Goal: Task Accomplishment & Management: Manage account settings

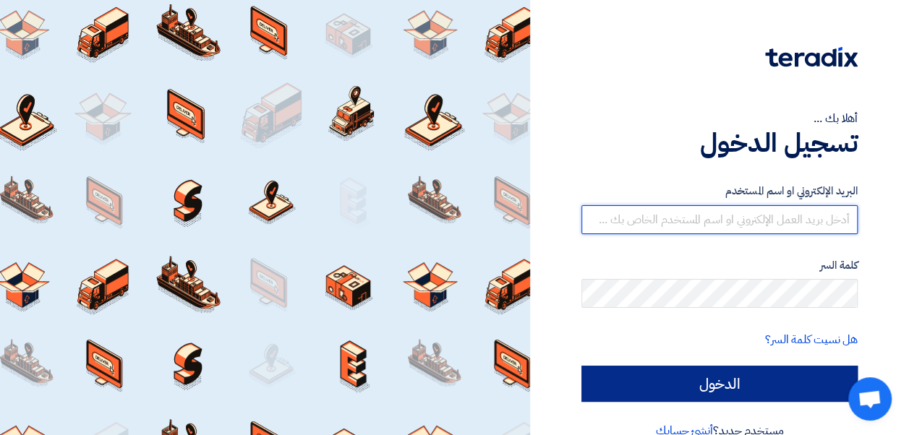
type input "[EMAIL_ADDRESS][DOMAIN_NAME]"
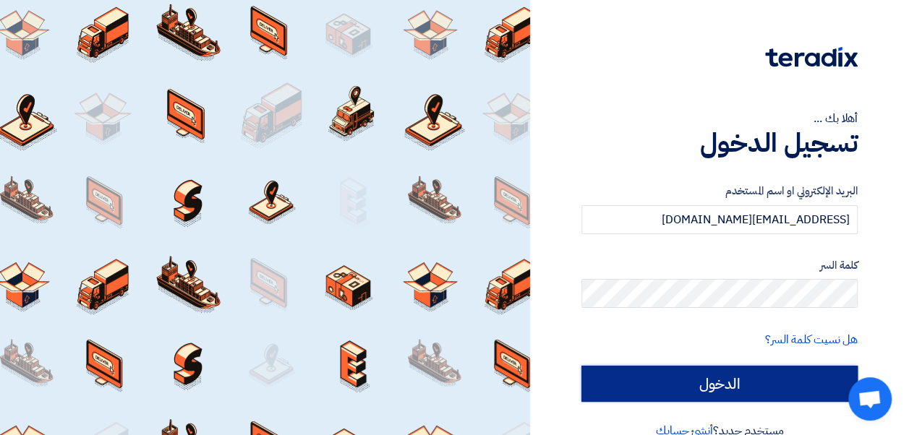
click at [691, 378] on input "الدخول" at bounding box center [719, 384] width 276 height 36
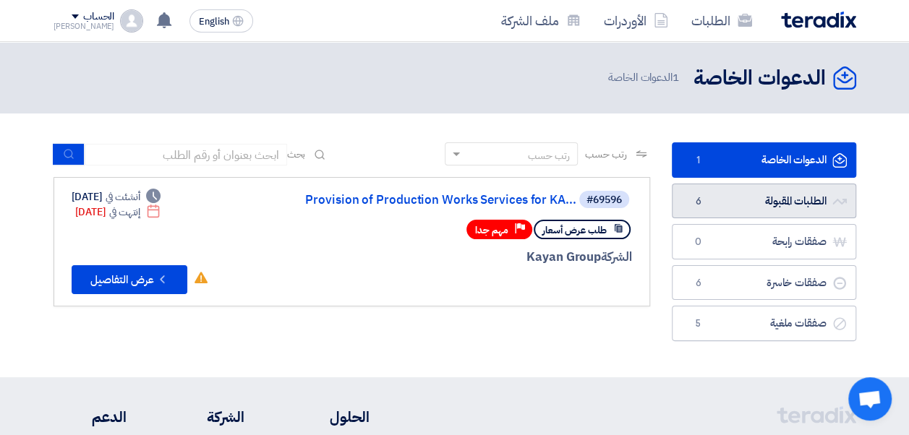
click at [716, 192] on link "الطلبات المقبولة الطلبات المقبولة 6" at bounding box center [764, 201] width 184 height 35
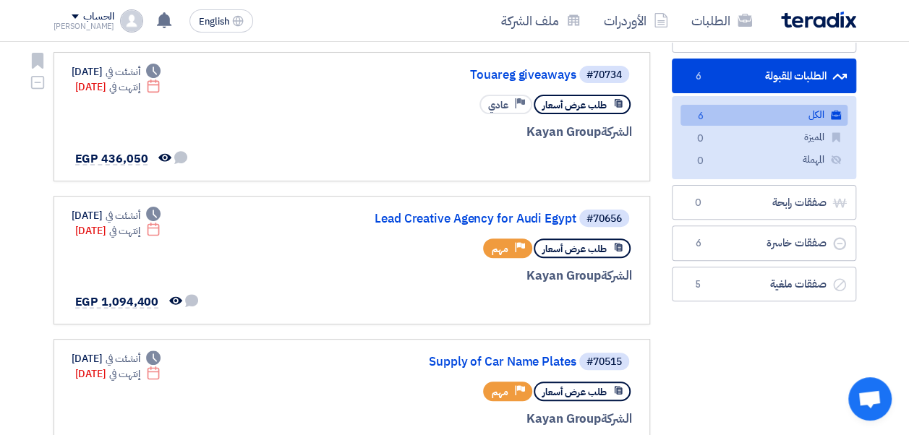
scroll to position [145, 0]
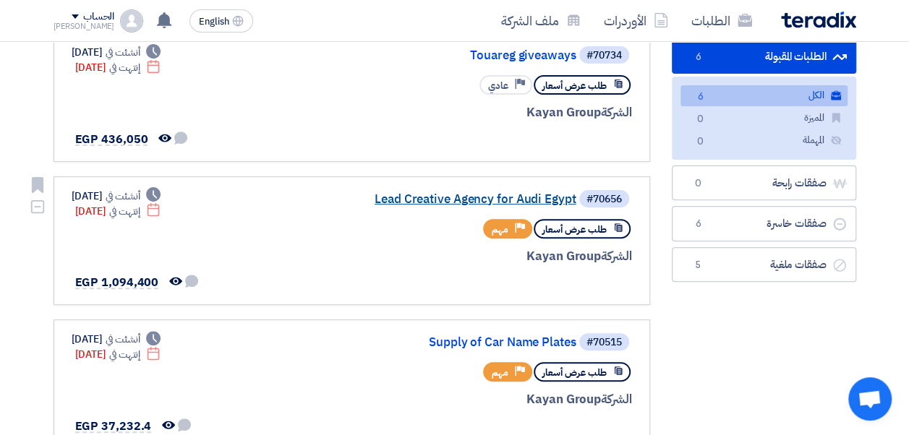
click at [409, 194] on link "Lead Creative Agency for Audi Egypt" at bounding box center [431, 199] width 289 height 13
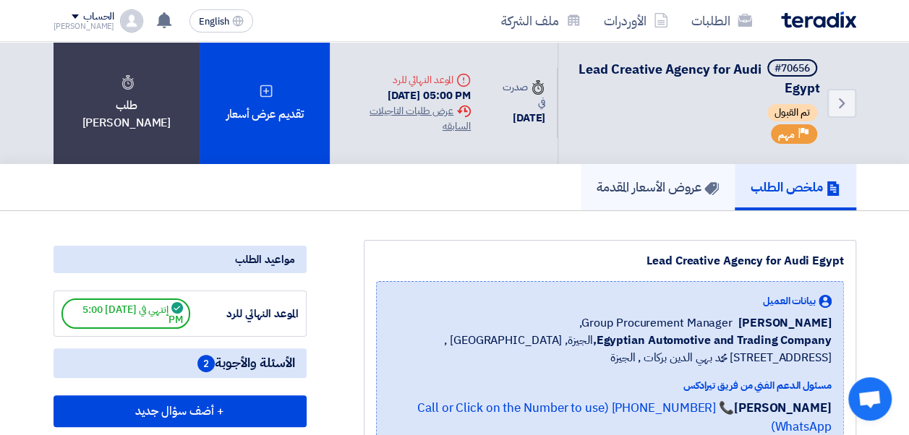
click at [610, 201] on link "عروض الأسعار المقدمة" at bounding box center [658, 187] width 154 height 46
